Goal: Find specific page/section: Find specific page/section

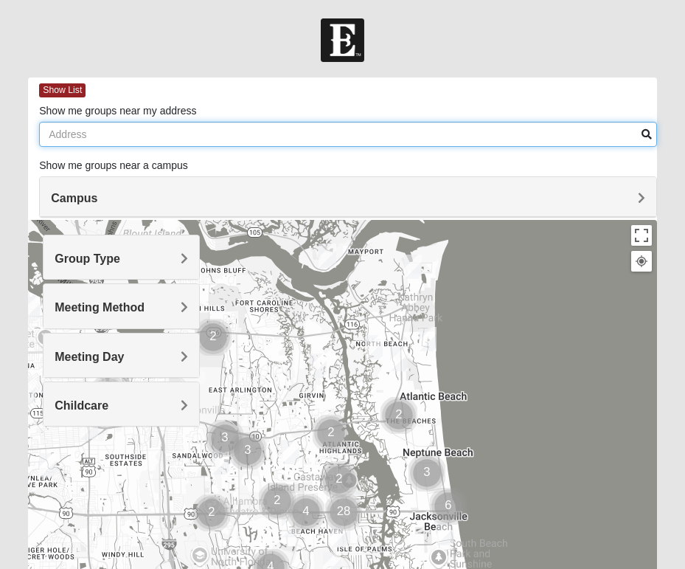
click at [84, 136] on input "Show me groups near my address" at bounding box center [348, 134] width 618 height 25
type input "32081"
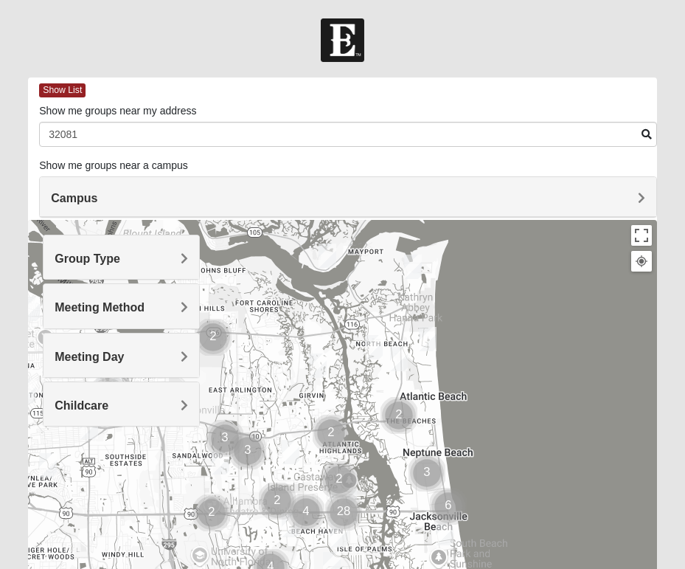
click at [647, 133] on span at bounding box center [647, 134] width 10 height 10
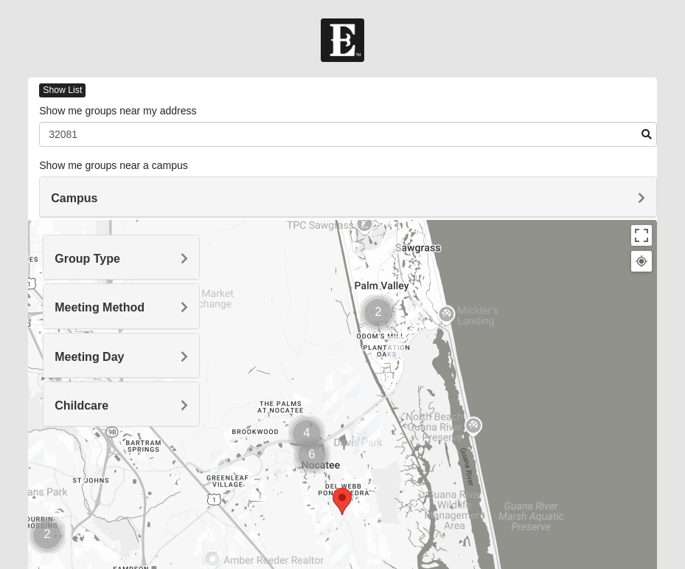
click at [62, 93] on span "Show List" at bounding box center [62, 90] width 46 height 14
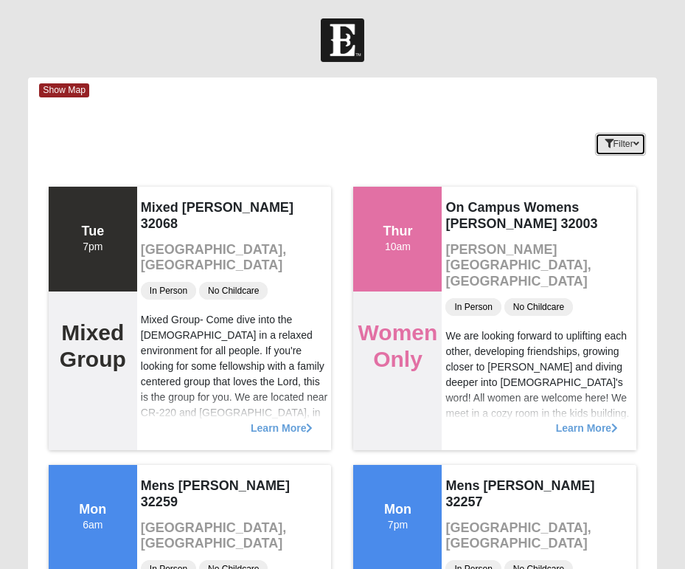
click at [609, 146] on button "Filter" at bounding box center [620, 144] width 51 height 23
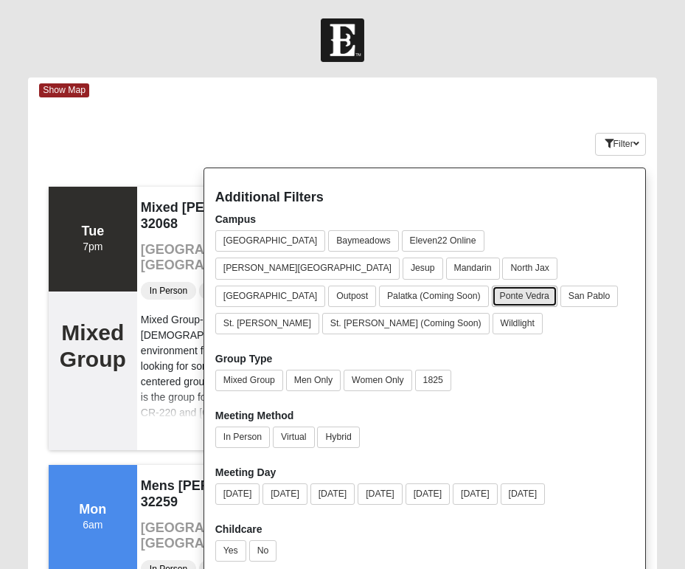
click at [548, 285] on button "Ponte Vedra" at bounding box center [525, 295] width 66 height 21
click at [383, 369] on button "Women Only" at bounding box center [378, 379] width 69 height 21
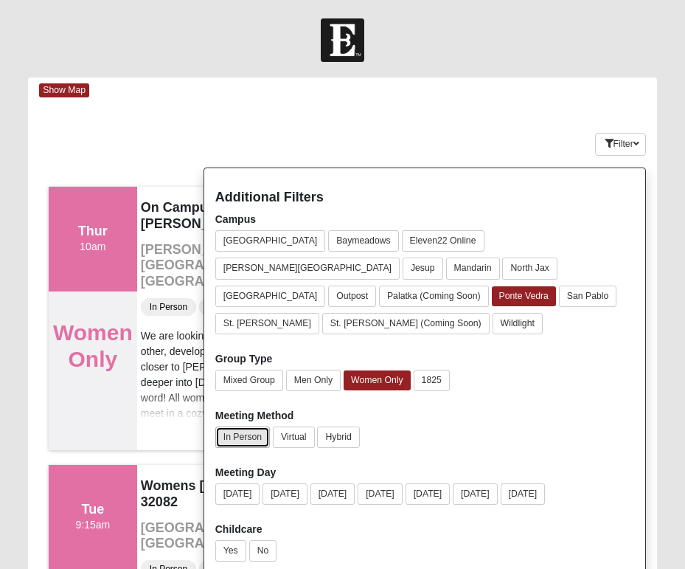
click at [243, 426] on button "In Person" at bounding box center [242, 436] width 55 height 21
click at [270, 540] on button "No" at bounding box center [263, 550] width 28 height 21
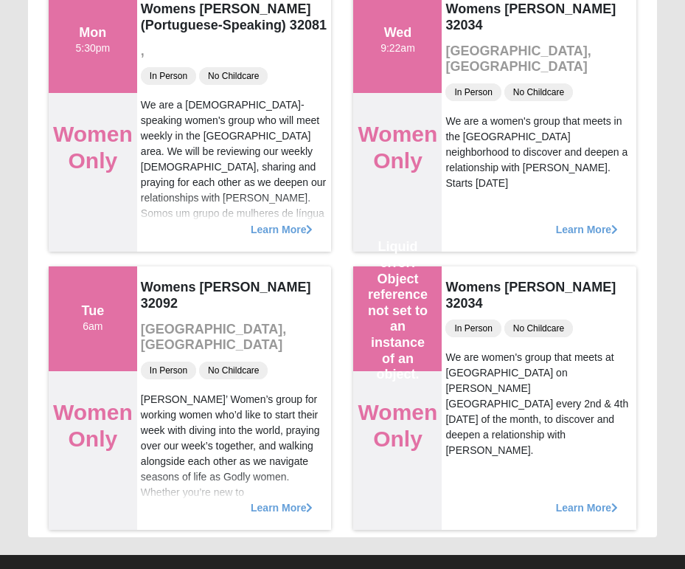
scroll to position [10230, 0]
